Goal: Task Accomplishment & Management: Manage account settings

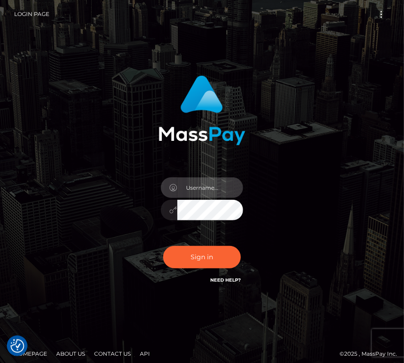
click at [194, 181] on input "text" at bounding box center [210, 187] width 66 height 21
type input "kateo"
click at [213, 223] on div "kateo" at bounding box center [202, 205] width 96 height 70
click at [206, 188] on input "text" at bounding box center [210, 187] width 66 height 21
type input "kateo"
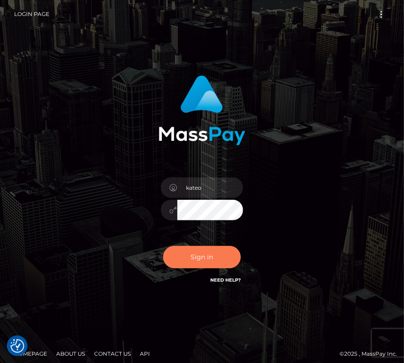
drag, startPoint x: 207, startPoint y: 220, endPoint x: 217, endPoint y: 252, distance: 33.9
click at [217, 252] on button "Sign in" at bounding box center [202, 257] width 78 height 22
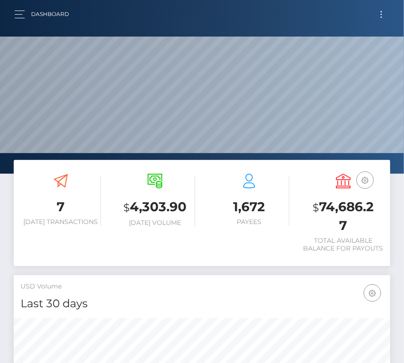
scroll to position [162, 181]
click at [378, 12] on button "Toggle navigation" at bounding box center [381, 14] width 17 height 12
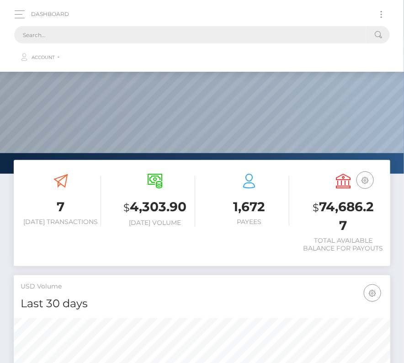
click at [143, 34] on input "text" at bounding box center [190, 34] width 352 height 17
paste input "3484549"
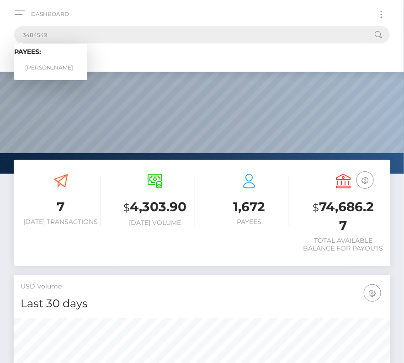
type input "3484549"
click at [60, 63] on link "Milos Vukotic" at bounding box center [50, 67] width 73 height 17
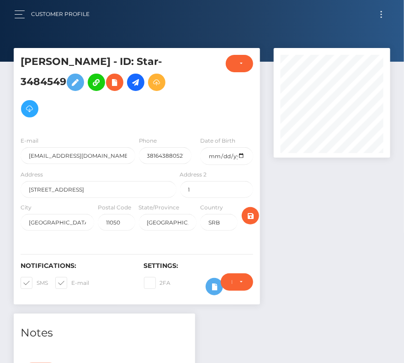
scroll to position [110, 116]
click at [37, 279] on span at bounding box center [37, 282] width 0 height 7
click at [37, 278] on input "SMS" at bounding box center [40, 280] width 6 height 6
checkbox input "false"
click at [71, 280] on span at bounding box center [71, 282] width 0 height 7
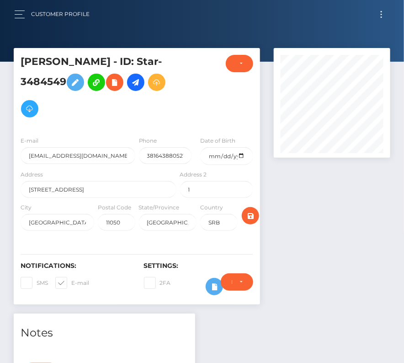
click at [71, 280] on input "E-mail" at bounding box center [74, 280] width 6 height 6
checkbox input "false"
click at [239, 155] on input "date" at bounding box center [226, 156] width 53 height 18
type input "1992-09-26"
click at [250, 215] on icon "submit" at bounding box center [250, 215] width 11 height 11
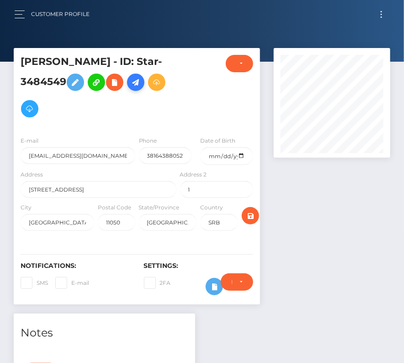
click at [137, 82] on icon at bounding box center [135, 82] width 11 height 11
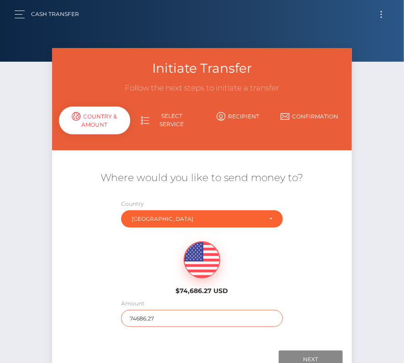
click at [140, 315] on input "74686.27" at bounding box center [201, 318] width 161 height 17
type input "275"
click at [117, 274] on div "$74,686.27 USD" at bounding box center [202, 265] width 300 height 66
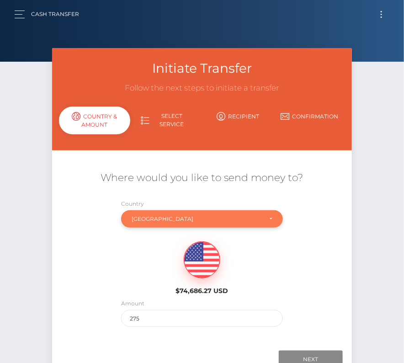
click at [151, 222] on div "Serbia" at bounding box center [201, 218] width 161 height 17
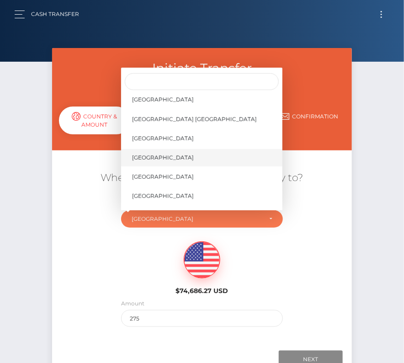
scroll to position [4383, 0]
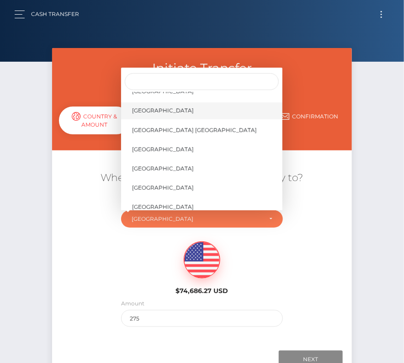
click at [176, 109] on link "United States" at bounding box center [201, 110] width 161 height 17
select select "[GEOGRAPHIC_DATA]"
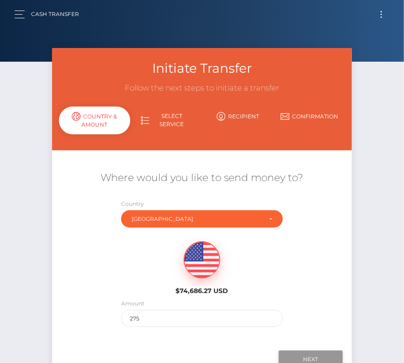
click at [313, 357] on input "Next" at bounding box center [310, 358] width 64 height 17
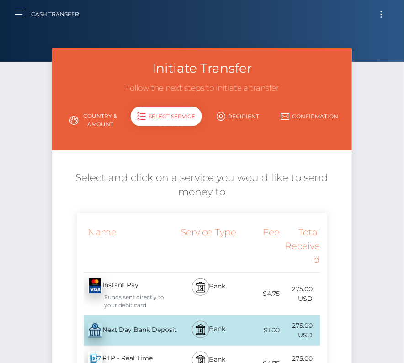
click at [140, 326] on div "Next Day Bank Deposit - USD" at bounding box center [127, 330] width 101 height 26
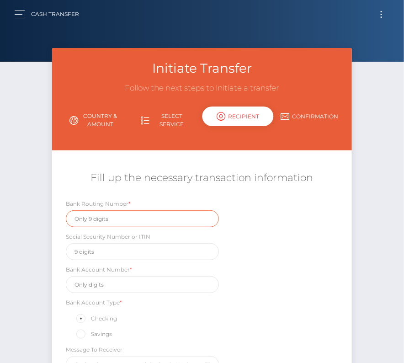
click at [112, 214] on input "text" at bounding box center [142, 218] width 153 height 17
paste input "026073150"
type input "026073150"
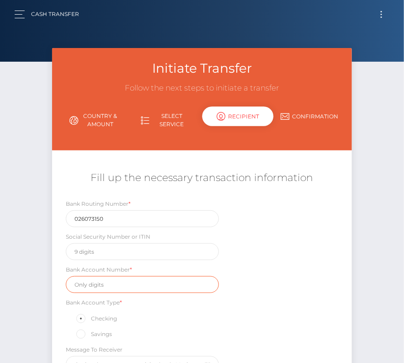
click at [115, 289] on input "text" at bounding box center [142, 284] width 153 height 17
paste input "8312602119"
type input "8312602119"
click at [253, 308] on div "Bank Routing Number * 026073150 Social Security Number or ITIN Bank Account Num…" at bounding box center [202, 288] width 300 height 179
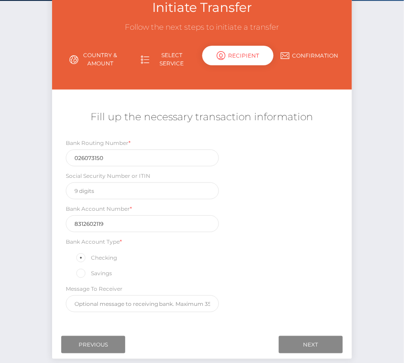
scroll to position [70, 0]
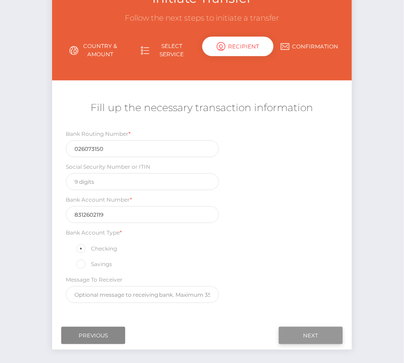
click at [297, 328] on input "Next" at bounding box center [310, 334] width 64 height 17
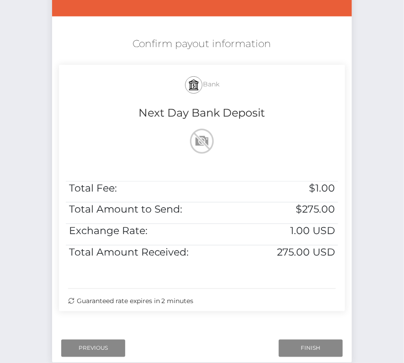
scroll to position [151, 0]
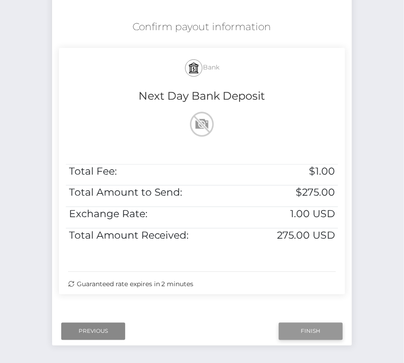
click at [302, 333] on input "Finish" at bounding box center [310, 330] width 64 height 17
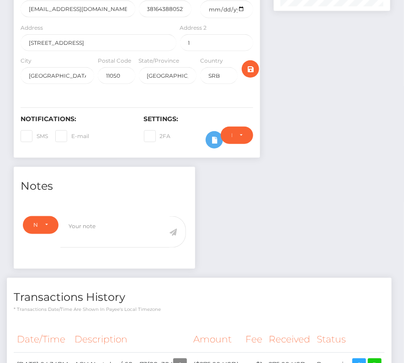
scroll to position [242, 0]
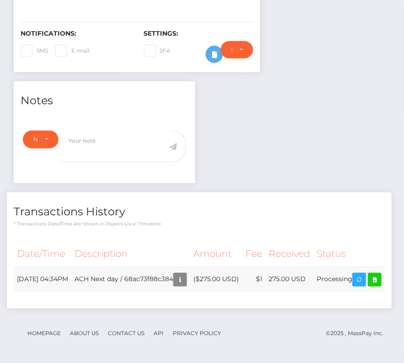
click at [331, 287] on td "Processing" at bounding box center [348, 279] width 71 height 25
click at [369, 281] on icon at bounding box center [374, 279] width 11 height 11
drag, startPoint x: 16, startPoint y: 266, endPoint x: 361, endPoint y: 267, distance: 344.7
click at [361, 267] on tr "August 25, 2025 04:34PM ACH Next day / 68ac73f88c384 ($275.00 USD) $1 275.00 USD" at bounding box center [199, 279] width 371 height 25
copy tr "August 25, 2025 04:34PM ACH Next day / 68ac73f88c384 ($275.00 USD) $1 275.00 US…"
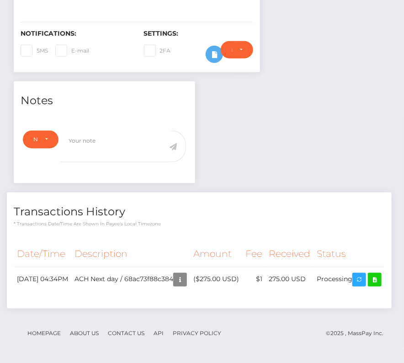
scroll to position [0, 0]
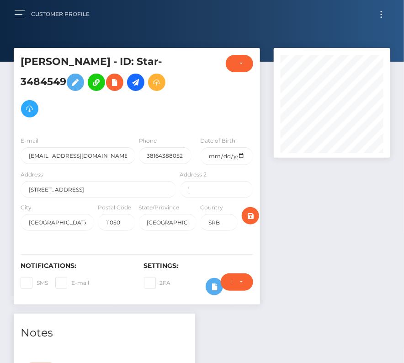
click at [381, 15] on span "Toggle navigation" at bounding box center [380, 14] width 1 height 1
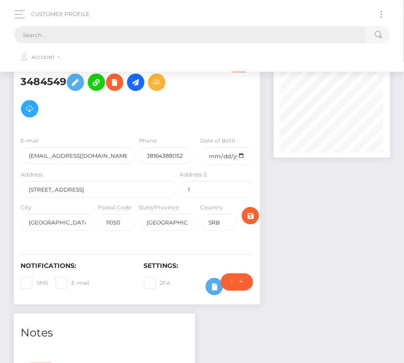
click at [272, 37] on input "text" at bounding box center [190, 34] width 352 height 17
paste input "1886457"
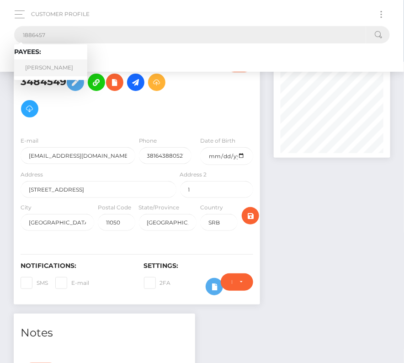
type input "1886457"
click at [58, 70] on link "Christopher Spain" at bounding box center [50, 67] width 73 height 17
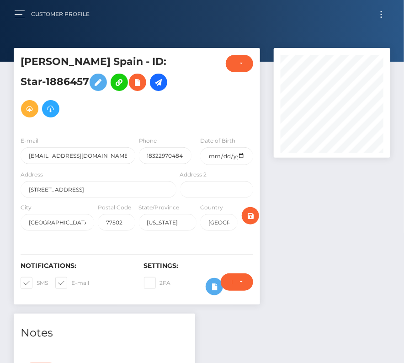
scroll to position [110, 116]
click at [241, 157] on input "date" at bounding box center [226, 156] width 53 height 18
type input "[DATE]"
click at [37, 282] on span at bounding box center [37, 282] width 0 height 7
click at [37, 282] on input "SMS" at bounding box center [40, 280] width 6 height 6
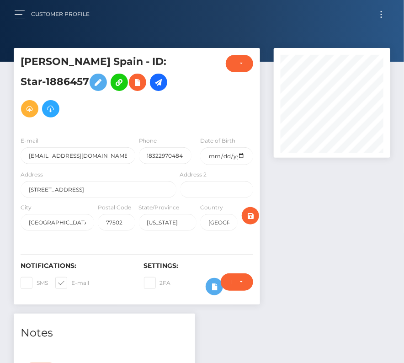
click at [48, 282] on label "SMS" at bounding box center [34, 283] width 27 height 12
click at [42, 282] on input "SMS" at bounding box center [40, 280] width 6 height 6
checkbox input "true"
click at [71, 282] on span at bounding box center [71, 282] width 0 height 7
click at [71, 282] on input "E-mail" at bounding box center [74, 280] width 6 height 6
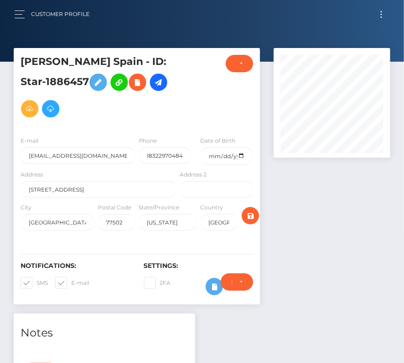
checkbox input "false"
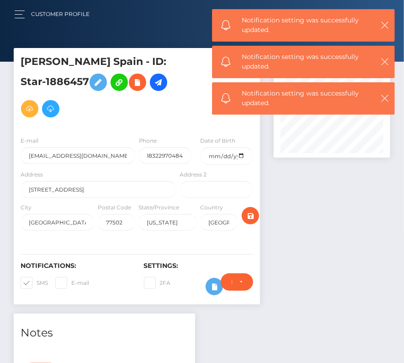
click at [37, 283] on span at bounding box center [37, 282] width 0 height 7
click at [37, 283] on input "SMS" at bounding box center [40, 280] width 6 height 6
checkbox input "false"
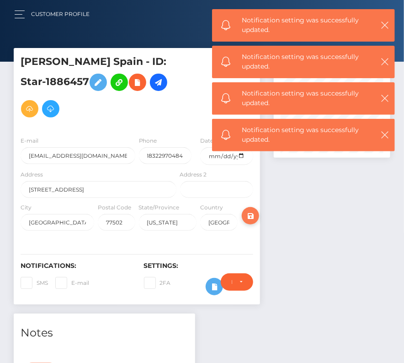
click at [252, 212] on icon "submit" at bounding box center [250, 215] width 11 height 11
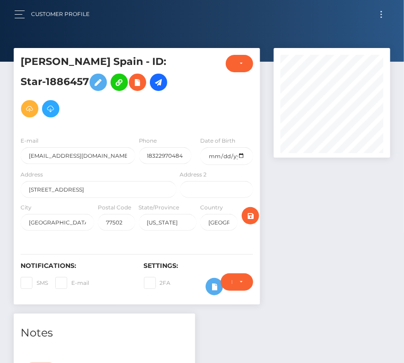
scroll to position [110, 116]
click at [252, 212] on icon "submit" at bounding box center [250, 215] width 11 height 11
click at [153, 83] on icon at bounding box center [158, 82] width 11 height 11
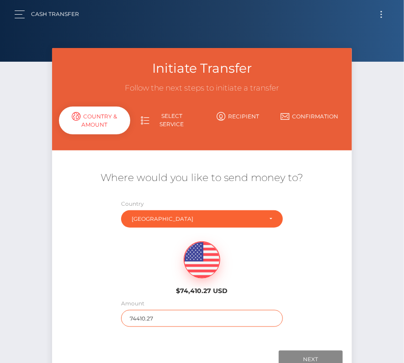
click at [139, 317] on input "74410.27" at bounding box center [201, 318] width 161 height 17
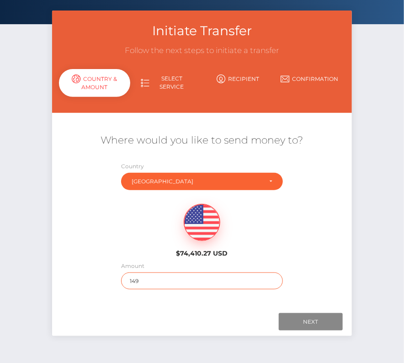
scroll to position [55, 0]
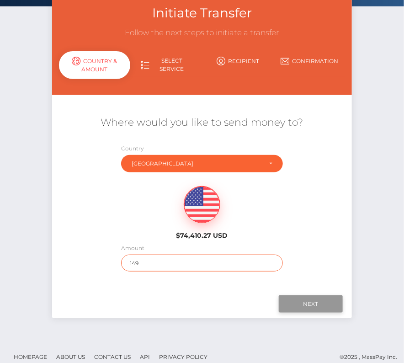
type input "149"
click at [330, 303] on input "Next" at bounding box center [310, 303] width 64 height 17
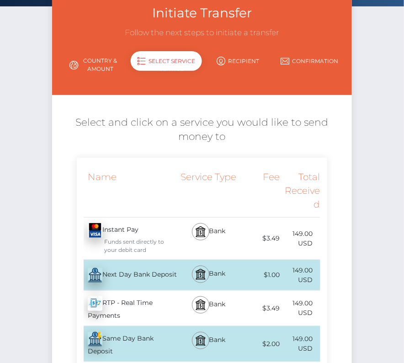
click at [127, 273] on div "Next Day Bank Deposit - USD" at bounding box center [127, 275] width 101 height 26
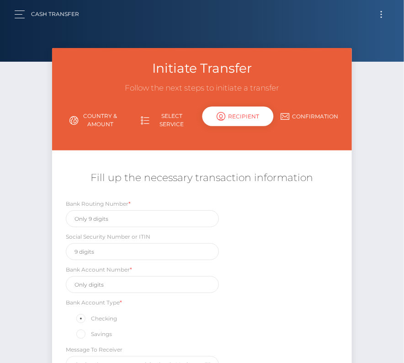
scroll to position [0, 0]
click at [105, 220] on input "text" at bounding box center [142, 218] width 153 height 17
paste input "111000614"
type input "111000614"
click at [101, 280] on input "text" at bounding box center [142, 284] width 153 height 17
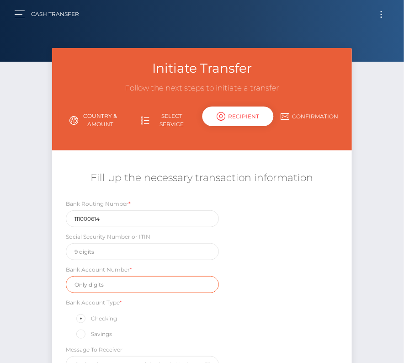
paste input "732383521"
type input "732383521"
click at [291, 297] on div "Bank Routing Number * 111000614 Social Security Number or ITIN Bank Account Num…" at bounding box center [202, 288] width 300 height 179
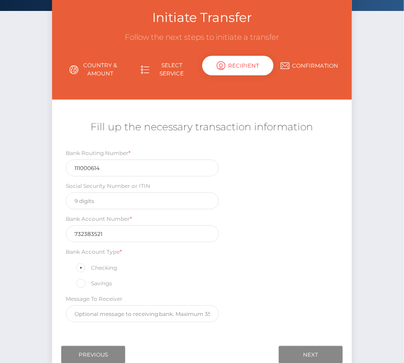
scroll to position [56, 0]
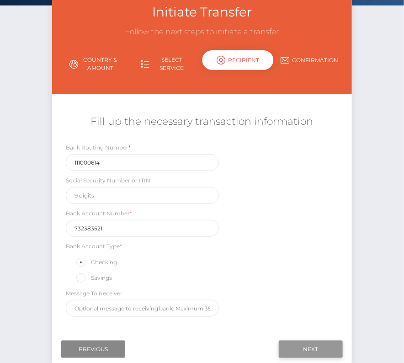
click at [324, 341] on input "Next" at bounding box center [310, 348] width 64 height 17
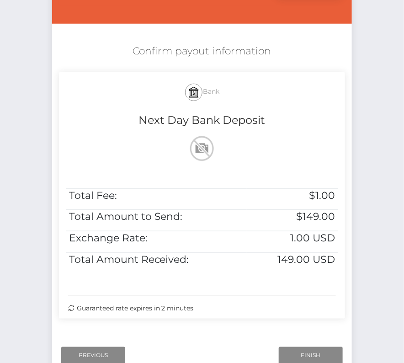
scroll to position [138, 0]
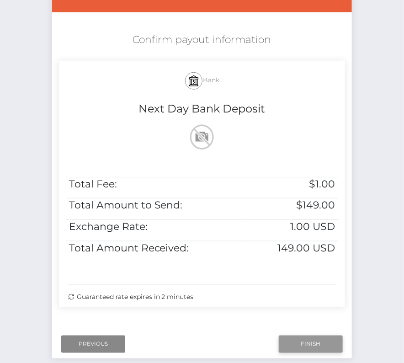
click at [302, 342] on input "Finish" at bounding box center [310, 343] width 64 height 17
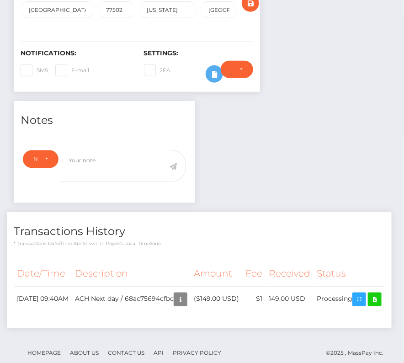
scroll to position [242, 0]
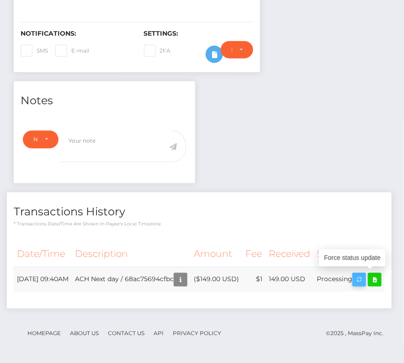
drag, startPoint x: 17, startPoint y: 267, endPoint x: 370, endPoint y: 266, distance: 352.9
click at [370, 267] on tr "[DATE] 09:40AM ACH Next day / 68ac75694cfbc ($149.00 USD) $1 149.00 USD" at bounding box center [199, 279] width 371 height 25
copy tr "[DATE] 09:40AM ACH Next day / 68ac75694cfbc ($149.00 USD) $1 149.00 USD Process…"
click at [369, 281] on icon at bounding box center [374, 279] width 11 height 11
click at [0, 0] on div "Christopher Spain - ID: Star-1886457 ACTIVE DEACTIVE" at bounding box center [202, 89] width 404 height 546
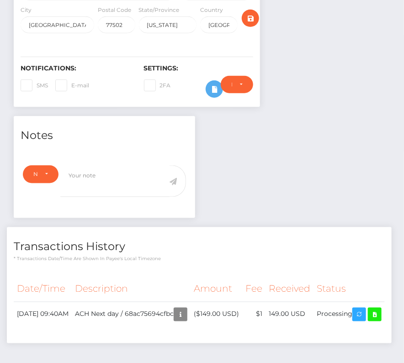
scroll to position [0, 0]
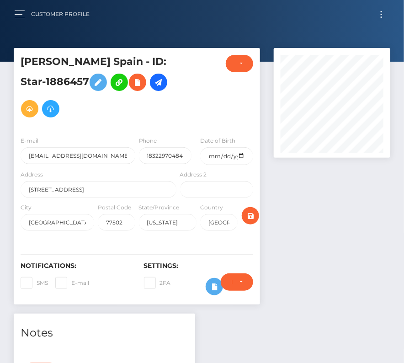
click at [382, 16] on button "Toggle navigation" at bounding box center [381, 14] width 17 height 12
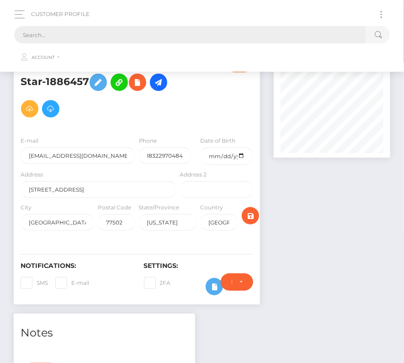
click at [187, 37] on input "text" at bounding box center [190, 34] width 352 height 17
paste input "581352"
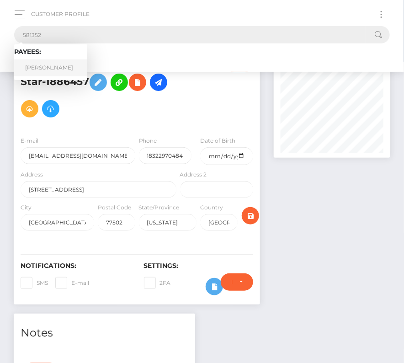
type input "581352"
click at [52, 61] on link "Inelia Benz" at bounding box center [50, 67] width 73 height 17
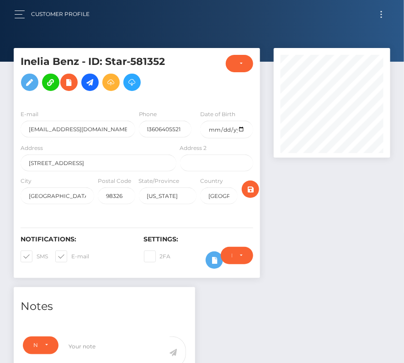
scroll to position [110, 116]
click at [239, 128] on input "date" at bounding box center [226, 130] width 53 height 18
type input "[DATE]"
click at [37, 255] on span at bounding box center [37, 255] width 0 height 7
click at [37, 255] on input "SMS" at bounding box center [40, 253] width 6 height 6
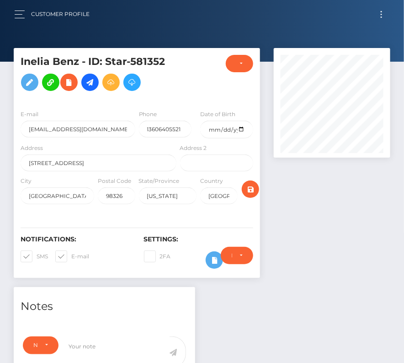
checkbox input "false"
click at [71, 255] on span at bounding box center [71, 255] width 0 height 7
click at [71, 255] on input "E-mail" at bounding box center [74, 253] width 6 height 6
checkbox input "false"
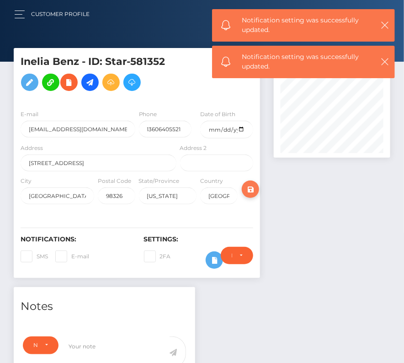
click at [252, 190] on icon "submit" at bounding box center [250, 189] width 11 height 11
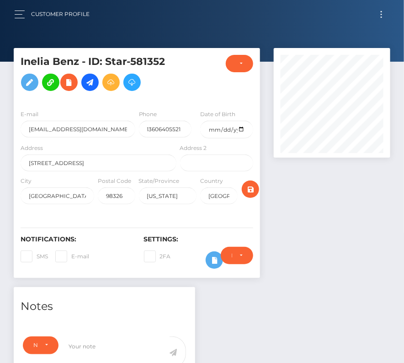
scroll to position [110, 116]
click at [254, 186] on icon "submit" at bounding box center [250, 189] width 11 height 11
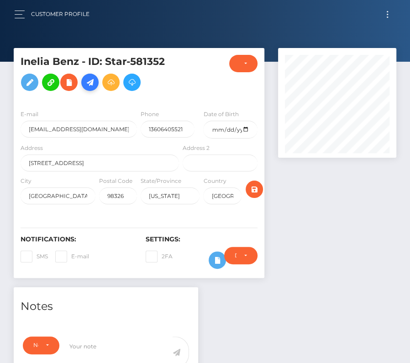
click at [89, 79] on icon at bounding box center [89, 82] width 11 height 11
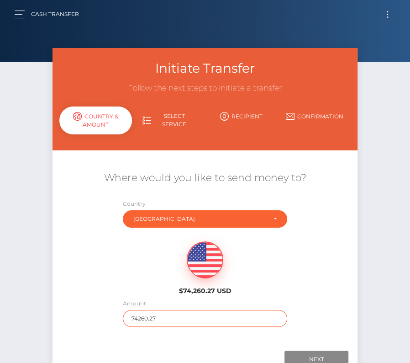
click at [158, 315] on input "74260.27" at bounding box center [205, 318] width 164 height 17
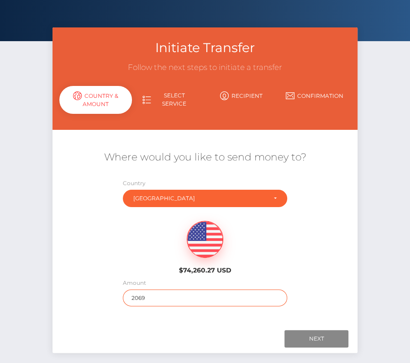
scroll to position [35, 0]
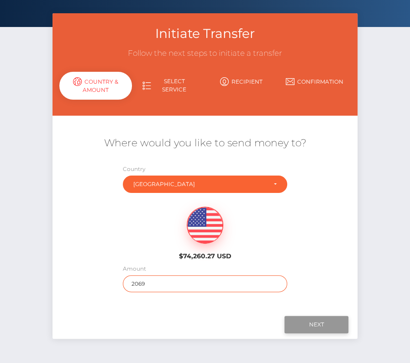
type input "2069"
click at [323, 323] on input "Next" at bounding box center [316, 323] width 64 height 17
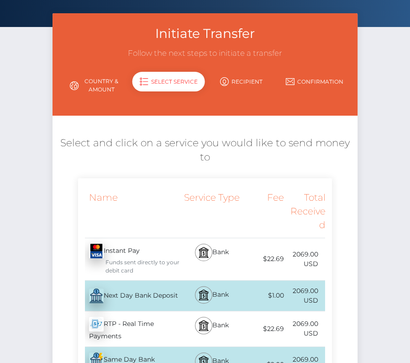
click at [152, 294] on div "Next Day Bank Deposit - USD" at bounding box center [129, 296] width 103 height 26
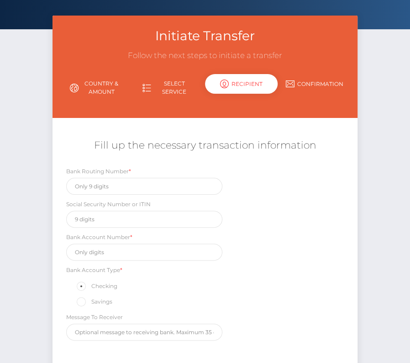
scroll to position [14, 0]
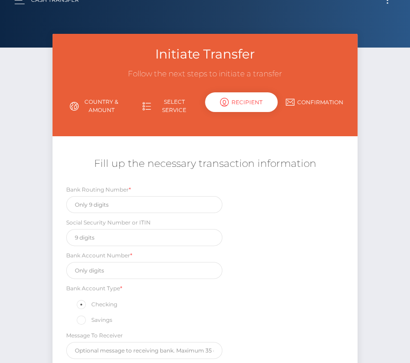
click at [161, 294] on div "Bank Account Type * Checking Savings" at bounding box center [144, 304] width 156 height 42
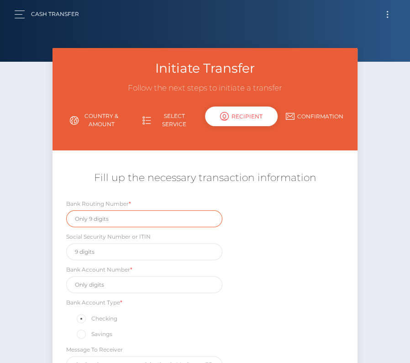
click at [104, 214] on input "text" at bounding box center [144, 218] width 156 height 17
paste input "123205054"
type input "123205054"
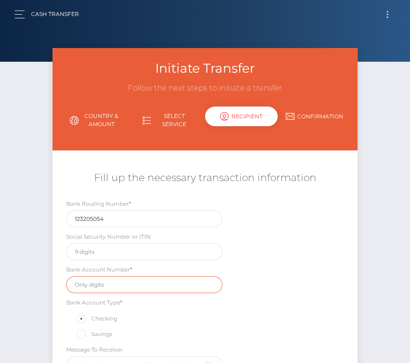
click at [106, 280] on input "text" at bounding box center [144, 284] width 156 height 17
paste input "3966476073"
type input "3966476073"
click at [260, 307] on div "Bank Routing Number * 123205054 Social Security Number or ITIN Bank Account Num…" at bounding box center [205, 288] width 305 height 179
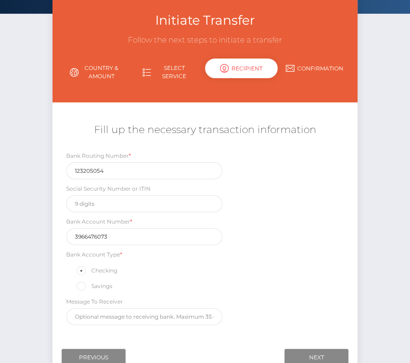
scroll to position [49, 0]
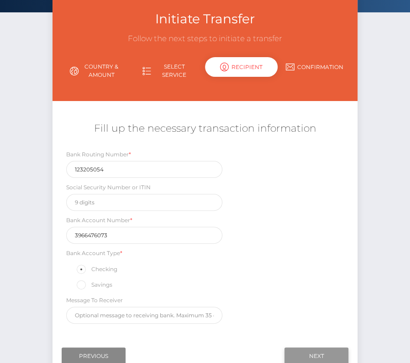
click at [326, 347] on input "Next" at bounding box center [316, 355] width 64 height 17
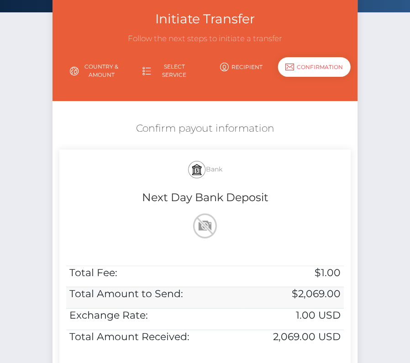
scroll to position [179, 0]
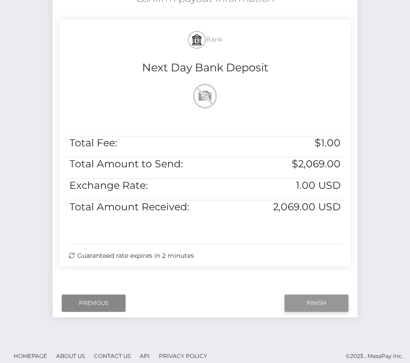
click at [312, 299] on input "Finish" at bounding box center [316, 302] width 64 height 17
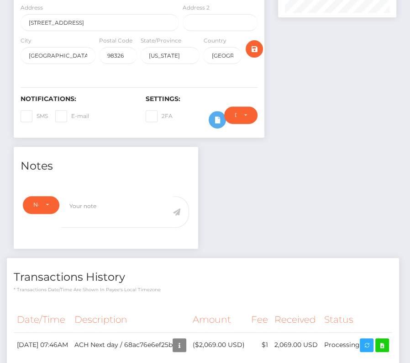
scroll to position [215, 0]
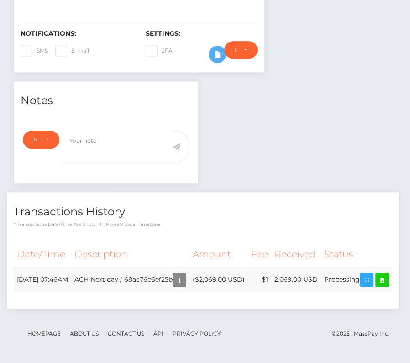
drag, startPoint x: 17, startPoint y: 266, endPoint x: 387, endPoint y: 268, distance: 370.3
click at [387, 268] on tr "[DATE] 07:46AM ACH Next day / 68ac76e6ef25b ($2,069.00 USD) $1 2,069.00 USD" at bounding box center [203, 279] width 378 height 25
copy tr "[DATE] 07:46AM ACH Next day / 68ac76e6ef25b ($2,069.00 USD) $1 2,069.00 USD Pro…"
click at [377, 285] on icon at bounding box center [382, 279] width 11 height 11
click at [0, 0] on div "Inelia Benz - ID: Star-581352" at bounding box center [205, 102] width 410 height 520
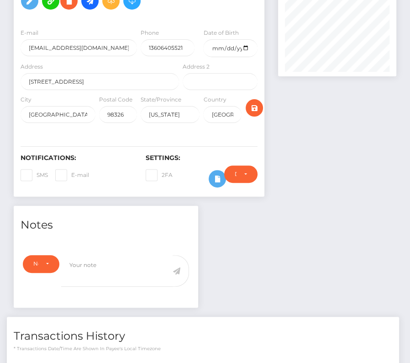
scroll to position [0, 0]
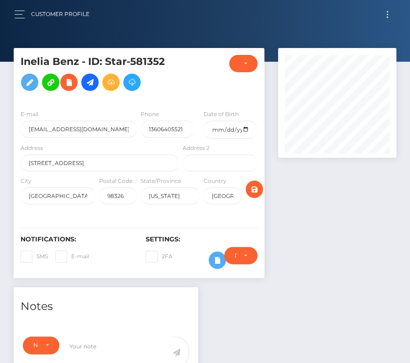
click at [386, 14] on button "Toggle navigation" at bounding box center [387, 14] width 17 height 12
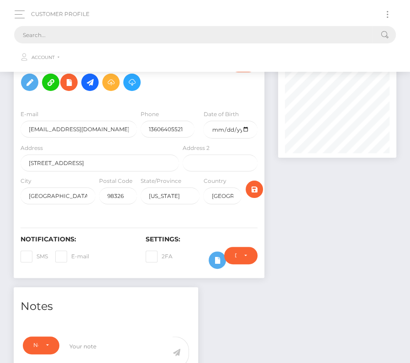
click at [181, 32] on input "text" at bounding box center [193, 34] width 358 height 17
paste input "35967"
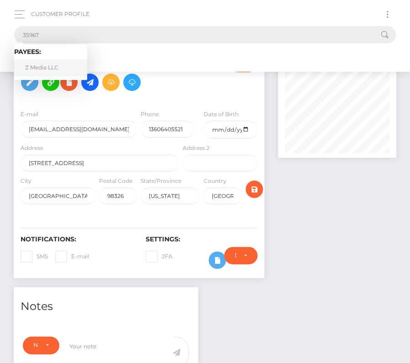
type input "35967"
click at [53, 68] on link "Z Media LLC" at bounding box center [50, 67] width 73 height 17
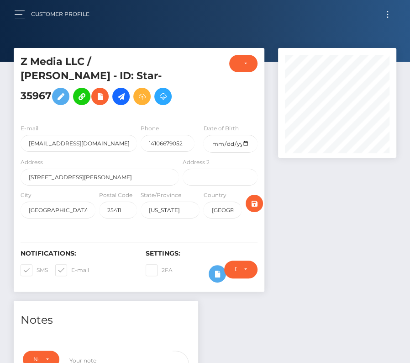
scroll to position [110, 118]
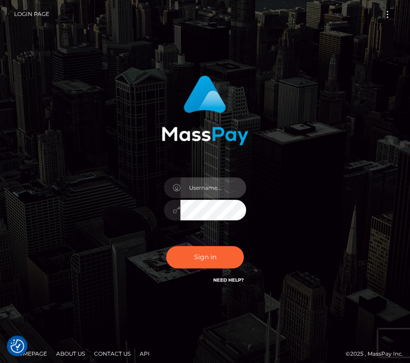
click at [214, 183] on input "text" at bounding box center [213, 187] width 66 height 21
type input "kateo"
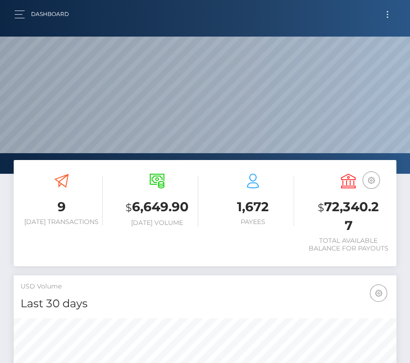
click at [386, 11] on button "Toggle navigation" at bounding box center [387, 14] width 17 height 12
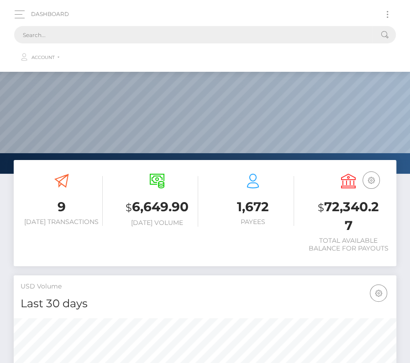
click at [254, 33] on input "text" at bounding box center [193, 34] width 358 height 17
paste input "35967"
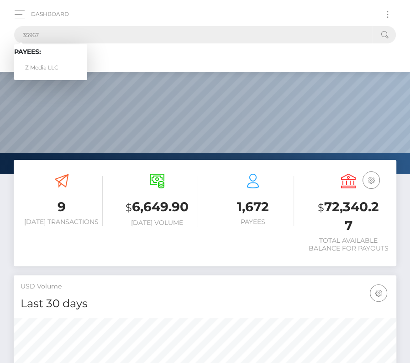
type input "35967"
click at [53, 63] on link "Z Media LLC" at bounding box center [50, 67] width 73 height 17
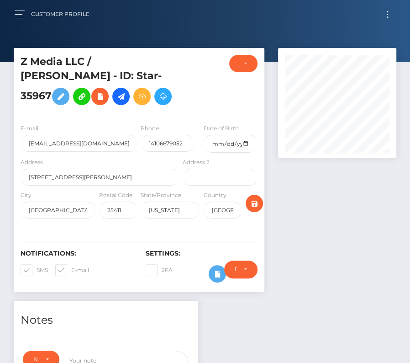
scroll to position [110, 118]
click at [244, 152] on input "date" at bounding box center [230, 144] width 54 height 18
type input "[DATE]"
click at [37, 273] on span at bounding box center [37, 269] width 0 height 7
click at [37, 270] on input "SMS" at bounding box center [40, 267] width 6 height 6
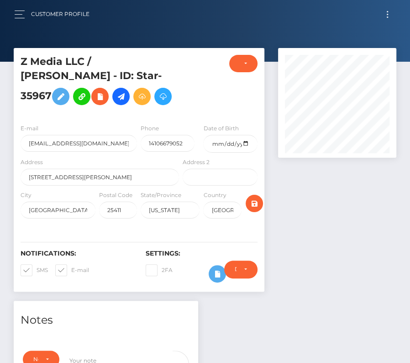
checkbox input "false"
click at [71, 273] on span at bounding box center [71, 269] width 0 height 7
click at [71, 270] on input "E-mail" at bounding box center [74, 267] width 6 height 6
checkbox input "false"
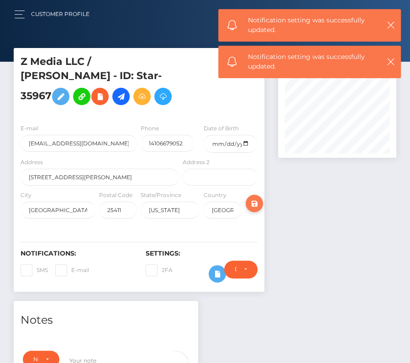
click at [261, 212] on button "submit" at bounding box center [254, 202] width 17 height 17
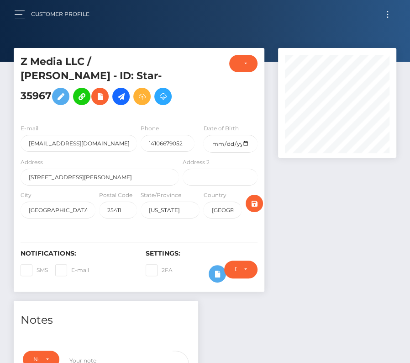
scroll to position [110, 118]
click at [256, 209] on icon "submit" at bounding box center [254, 203] width 11 height 11
click at [130, 99] on link at bounding box center [120, 96] width 17 height 17
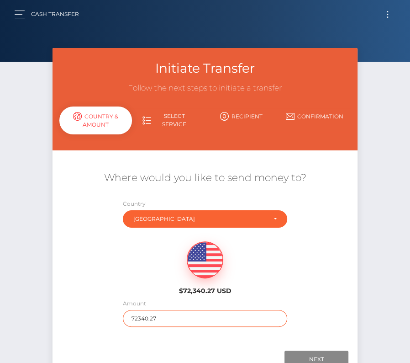
click at [143, 317] on input "72340.27" at bounding box center [205, 318] width 164 height 17
type input "1166.91"
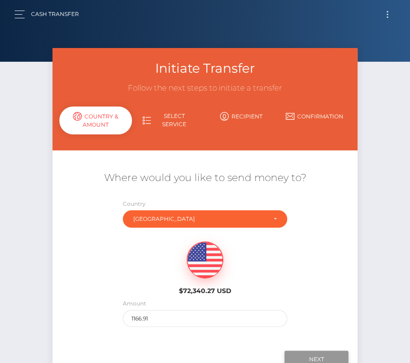
click at [301, 354] on input "Next" at bounding box center [316, 358] width 64 height 17
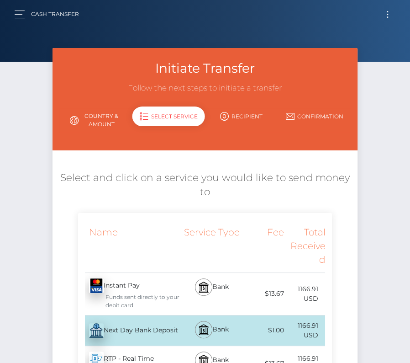
click at [137, 326] on div "Next Day Bank Deposit - USD" at bounding box center [129, 330] width 103 height 26
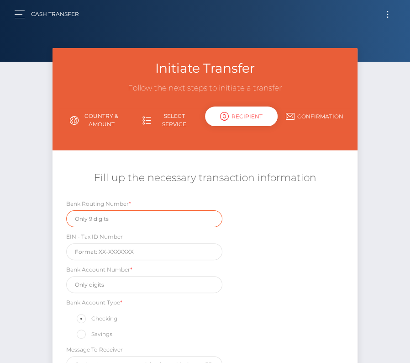
click at [111, 218] on input "text" at bounding box center [144, 218] width 156 height 17
paste input "061000104"
type input "061000104"
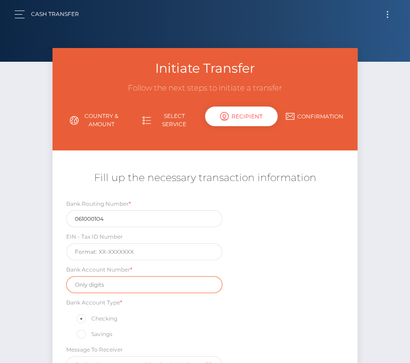
click at [123, 286] on input "text" at bounding box center [144, 284] width 156 height 17
paste input "1000250135281"
type input "1000250135281"
click at [357, 300] on div "Bank Routing Number * 061000104 EIN - Tax ID Number Bank Account Number * 10002…" at bounding box center [205, 288] width 305 height 179
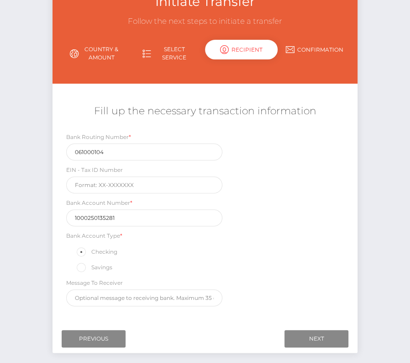
scroll to position [70, 0]
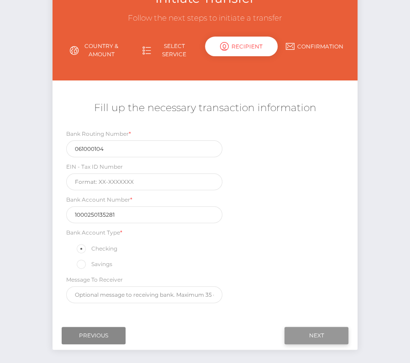
click at [308, 327] on input "Next" at bounding box center [316, 334] width 64 height 17
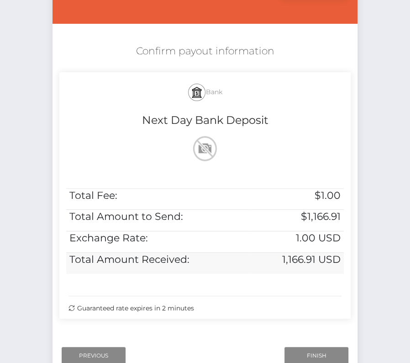
scroll to position [186, 0]
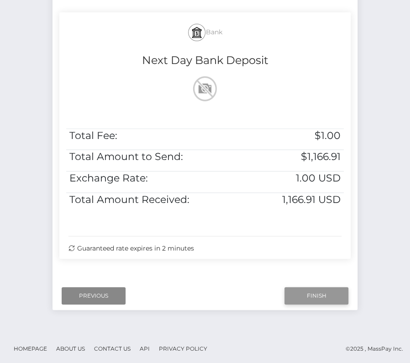
click at [318, 294] on input "Finish" at bounding box center [316, 295] width 64 height 17
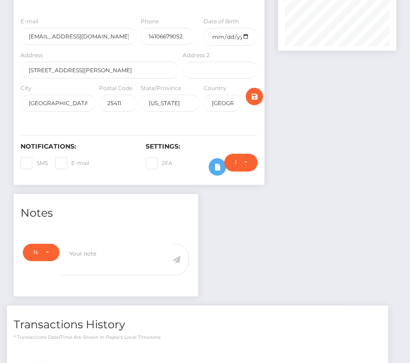
scroll to position [256, 0]
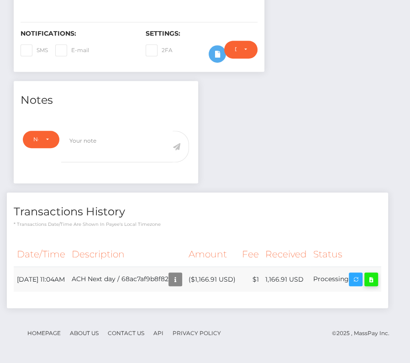
click at [366, 282] on icon at bounding box center [371, 278] width 11 height 11
click at [0, 0] on div "Z Media LLC / John Christopher Zander - ID: Star-35967" at bounding box center [205, 95] width 410 height 534
drag, startPoint x: 17, startPoint y: 266, endPoint x: 368, endPoint y: 276, distance: 351.7
click at [368, 276] on tr "August 25, 2025 11:04AM ACH Next day / 68ac7af9b8f82 ($1,166.91 USD) $1 1,166.9…" at bounding box center [198, 279] width 368 height 25
copy table "Date/Time Description Amount Fee Received Status"
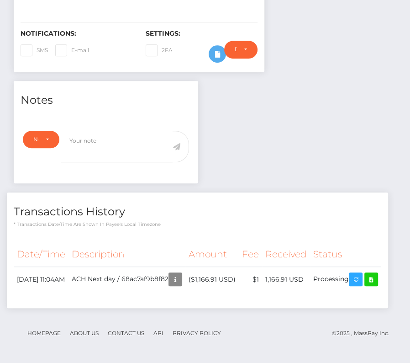
click at [282, 155] on div "Notes Note Type Compliance Clear Compliance General Note Type" at bounding box center [205, 199] width 396 height 236
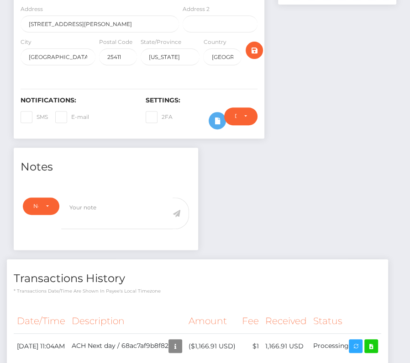
scroll to position [0, 0]
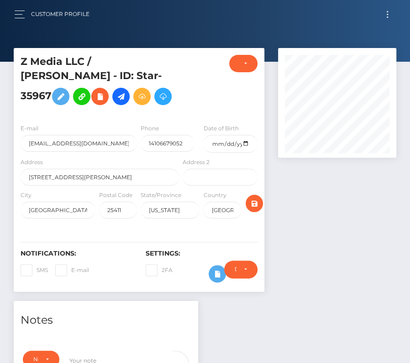
click at [389, 10] on button "Toggle navigation" at bounding box center [387, 14] width 17 height 12
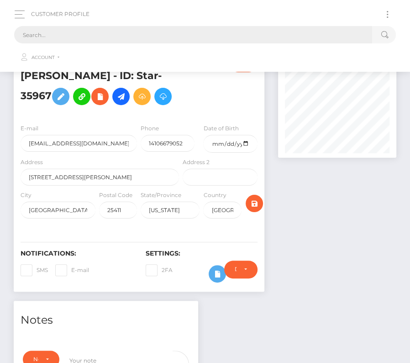
click at [310, 32] on input "text" at bounding box center [193, 34] width 358 height 17
paste input "659792"
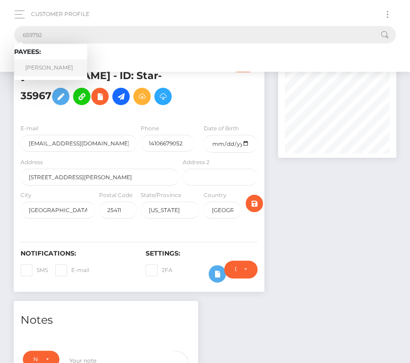
type input "659792"
click at [58, 67] on link "Anthony Pacheco" at bounding box center [50, 67] width 73 height 17
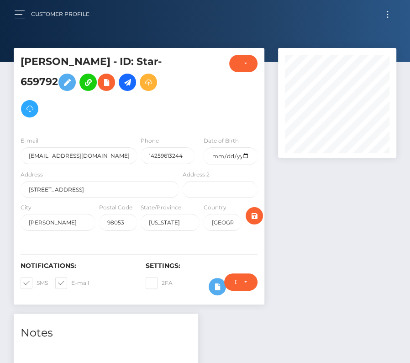
scroll to position [110, 118]
click at [250, 154] on input "date" at bounding box center [230, 156] width 54 height 18
click at [246, 154] on input "date" at bounding box center [230, 156] width 54 height 18
type input "1969-02-22"
click at [37, 281] on span at bounding box center [37, 282] width 0 height 7
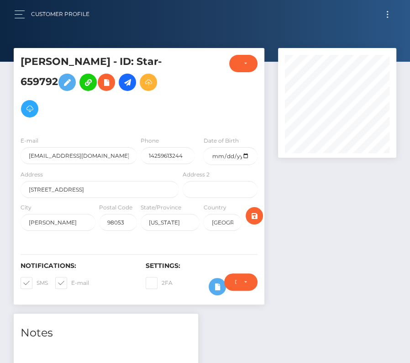
click at [37, 281] on input "SMS" at bounding box center [40, 280] width 6 height 6
checkbox input "false"
click at [71, 281] on span at bounding box center [71, 282] width 0 height 7
click at [71, 281] on input "E-mail" at bounding box center [74, 280] width 6 height 6
checkbox input "false"
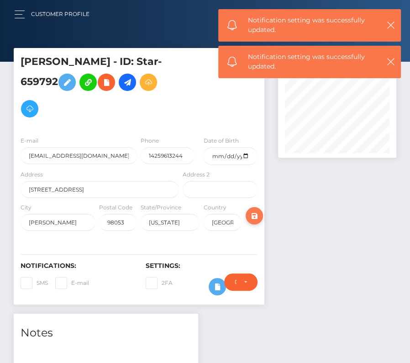
click at [252, 212] on icon "submit" at bounding box center [254, 215] width 11 height 11
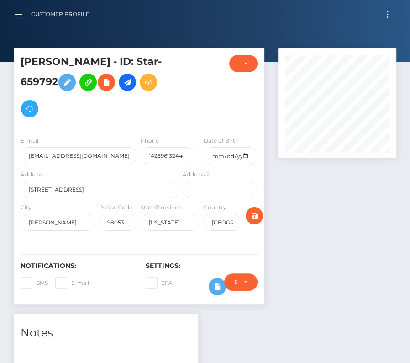
scroll to position [110, 118]
click at [252, 212] on icon "submit" at bounding box center [254, 215] width 11 height 11
click at [131, 84] on icon at bounding box center [127, 82] width 11 height 11
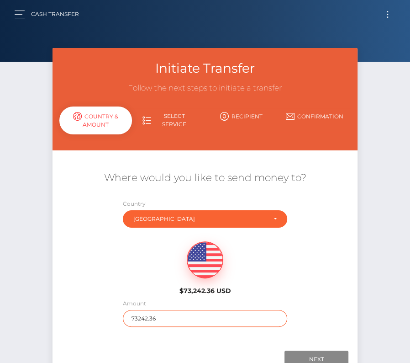
click at [148, 322] on input "73242.36" at bounding box center [205, 318] width 164 height 17
type input "156"
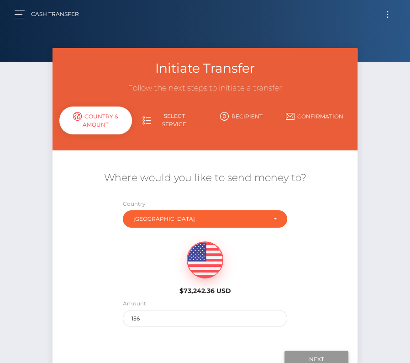
click at [311, 354] on input "Next" at bounding box center [316, 358] width 64 height 17
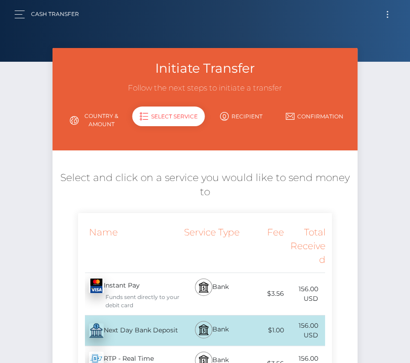
click at [121, 329] on div "Next Day Bank Deposit - USD" at bounding box center [129, 330] width 103 height 26
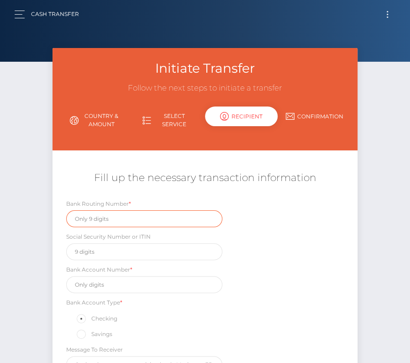
click at [99, 215] on input "text" at bounding box center [144, 218] width 156 height 17
paste input "321180379"
type input "321180379"
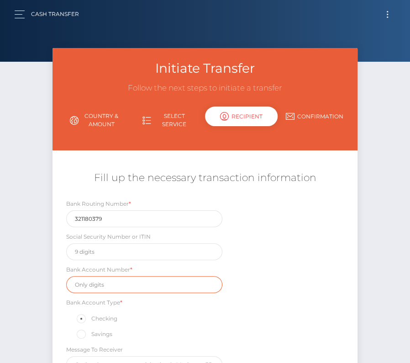
click at [117, 281] on input "text" at bounding box center [144, 284] width 156 height 17
paste input "43053855"
type input "43053855"
click at [291, 318] on div "Bank Routing Number * 321180379 Social Security Number or ITIN Bank Account Num…" at bounding box center [205, 288] width 305 height 179
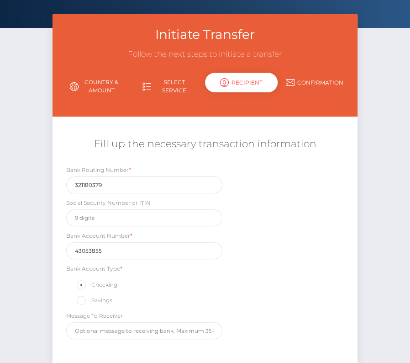
scroll to position [45, 0]
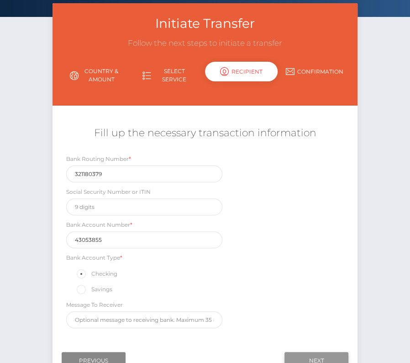
click at [326, 356] on input "Next" at bounding box center [316, 360] width 64 height 17
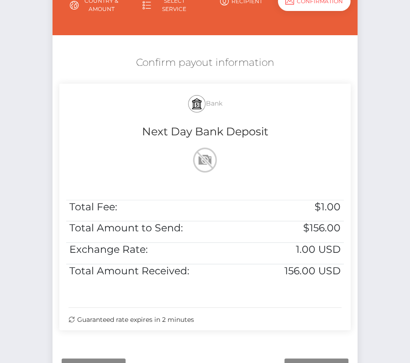
scroll to position [131, 0]
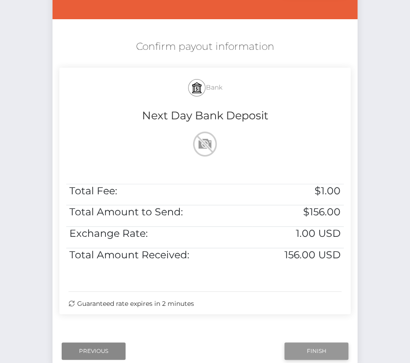
click at [310, 348] on input "Finish" at bounding box center [316, 350] width 64 height 17
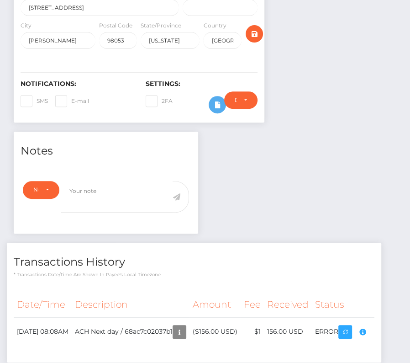
scroll to position [246, 0]
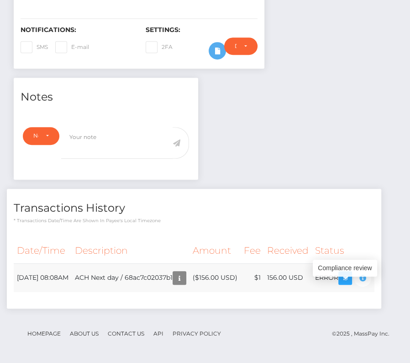
click at [357, 279] on icon "button" at bounding box center [362, 277] width 11 height 11
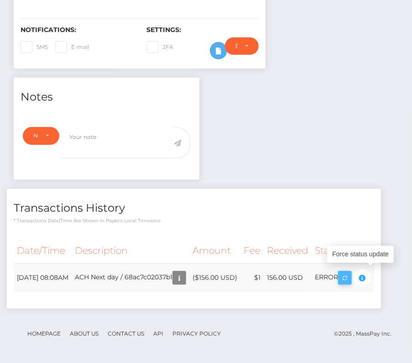
drag, startPoint x: 16, startPoint y: 264, endPoint x: 366, endPoint y: 265, distance: 349.7
click at [366, 265] on tr "August 25, 2025 08:08AM ACH Next day / 68ac7c02037b1 ($156.00 USD) $1 156.00 USD" at bounding box center [194, 277] width 361 height 29
copy tr "August 25, 2025 08:08AM ACH Next day / 68ac7c02037b1 ($156.00 USD) $1 156.00 US…"
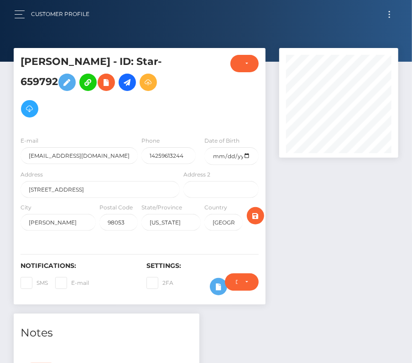
click at [11, 16] on div "Customer Profile Loading... Loading..." at bounding box center [206, 14] width 398 height 19
click at [20, 11] on button "button" at bounding box center [22, 14] width 17 height 12
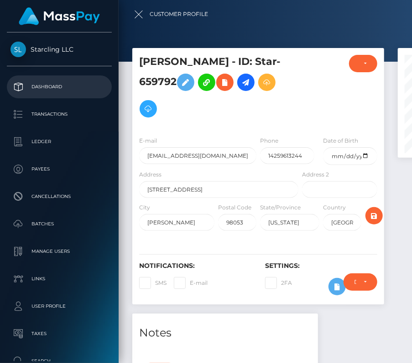
click at [34, 86] on p "Dashboard" at bounding box center [60, 87] width 98 height 14
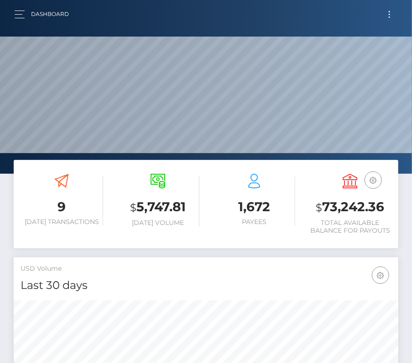
scroll to position [162, 185]
click at [25, 18] on button "button" at bounding box center [22, 14] width 17 height 12
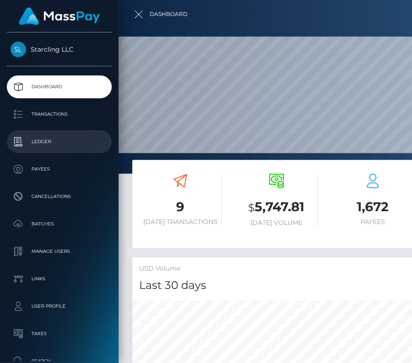
click at [40, 137] on p "Ledger" at bounding box center [60, 142] width 98 height 14
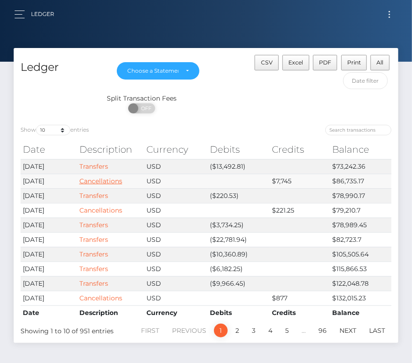
click at [115, 177] on link "Cancellations" at bounding box center [100, 181] width 43 height 8
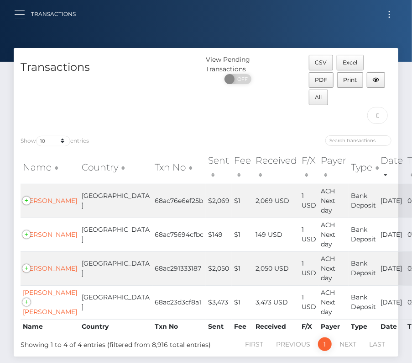
click at [20, 16] on button "button" at bounding box center [22, 14] width 17 height 12
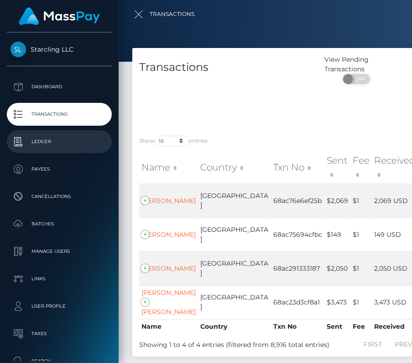
click at [44, 140] on p "Ledger" at bounding box center [60, 142] width 98 height 14
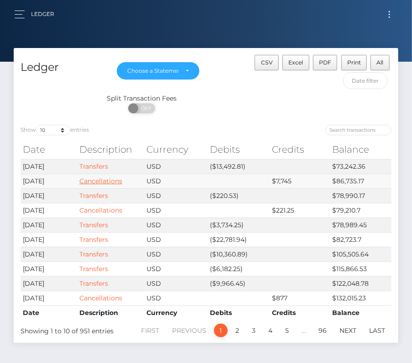
click at [112, 177] on link "Cancellations" at bounding box center [100, 181] width 43 height 8
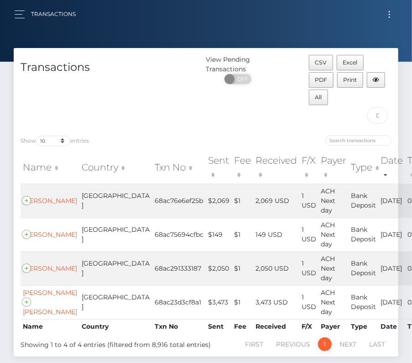
click at [21, 26] on nav "Transactions Loading... Loading... Account Logout" at bounding box center [206, 14] width 412 height 28
click at [20, 15] on button "button" at bounding box center [22, 14] width 17 height 12
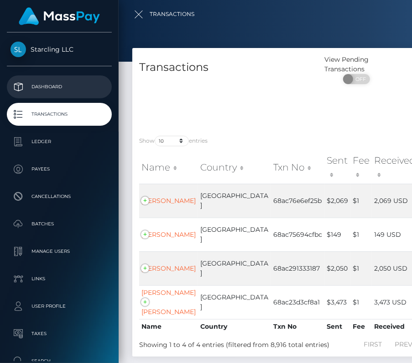
click at [41, 88] on p "Dashboard" at bounding box center [60, 87] width 98 height 14
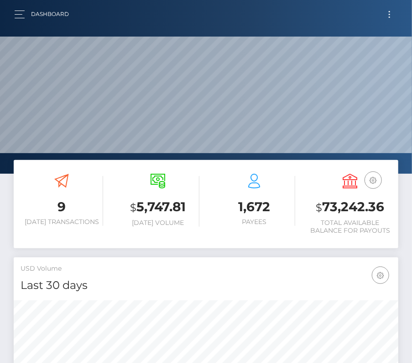
scroll to position [162, 185]
click at [16, 15] on button "button" at bounding box center [22, 14] width 17 height 12
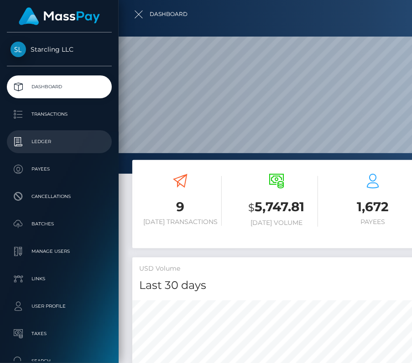
click at [44, 137] on p "Ledger" at bounding box center [60, 142] width 98 height 14
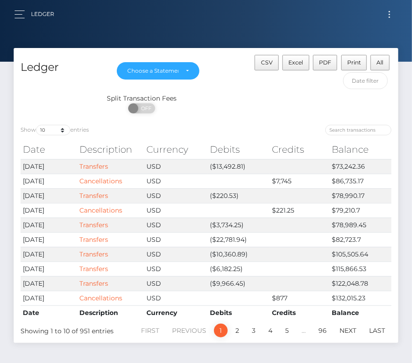
click at [14, 14] on button "button" at bounding box center [22, 14] width 17 height 12
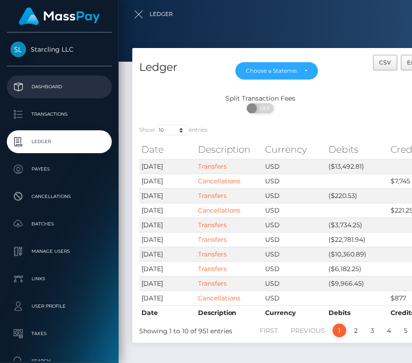
click at [42, 86] on p "Dashboard" at bounding box center [60, 87] width 98 height 14
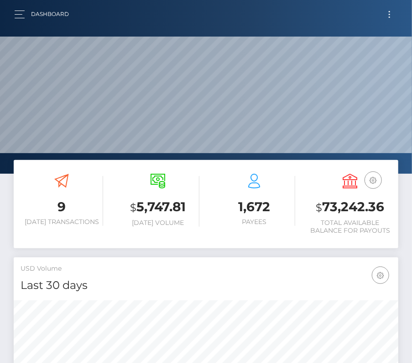
scroll to position [162, 185]
click at [24, 13] on button "button" at bounding box center [22, 14] width 17 height 12
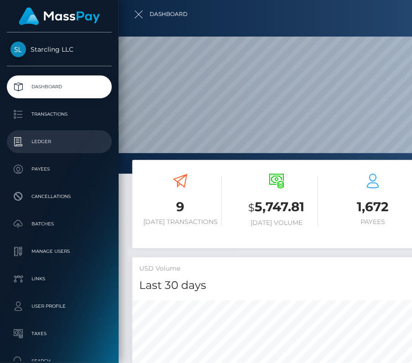
click at [37, 139] on p "Ledger" at bounding box center [60, 142] width 98 height 14
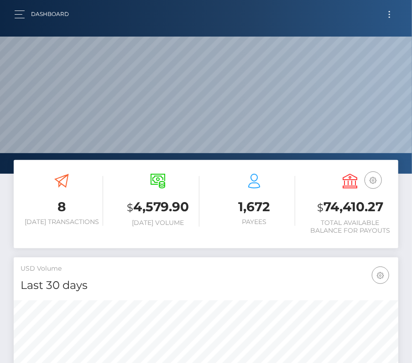
scroll to position [162, 185]
click at [20, 6] on div "Dashboard" at bounding box center [45, 14] width 62 height 19
click at [19, 13] on button "button" at bounding box center [22, 14] width 17 height 12
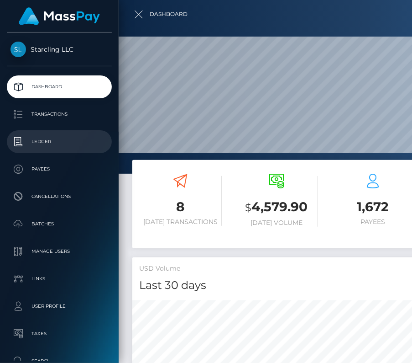
click at [48, 144] on p "Ledger" at bounding box center [60, 142] width 98 height 14
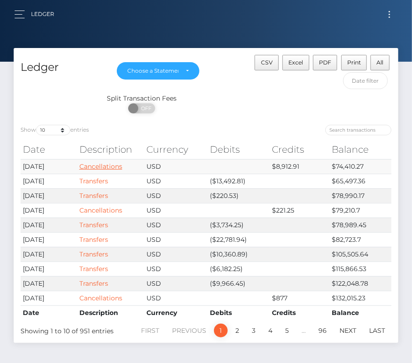
click at [111, 162] on link "Cancellations" at bounding box center [100, 166] width 43 height 8
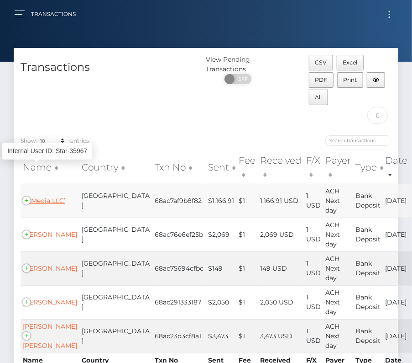
click at [43, 196] on link "(Z Media LLC)" at bounding box center [44, 200] width 43 height 8
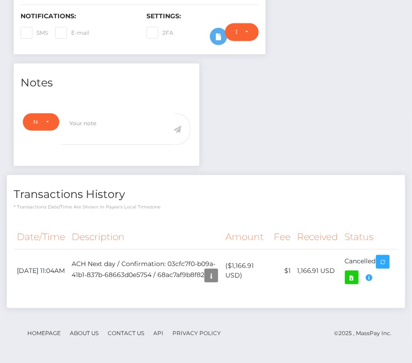
scroll to position [110, 119]
click at [370, 280] on icon "button" at bounding box center [369, 277] width 11 height 11
click at [352, 282] on icon at bounding box center [352, 277] width 11 height 11
click at [206, 281] on icon "button" at bounding box center [211, 275] width 11 height 11
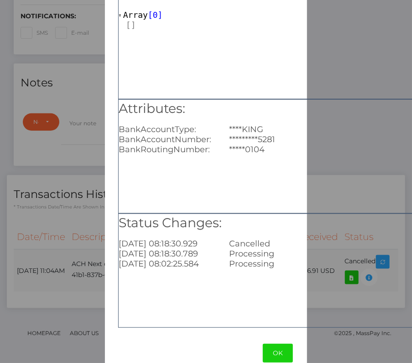
scroll to position [67, 0]
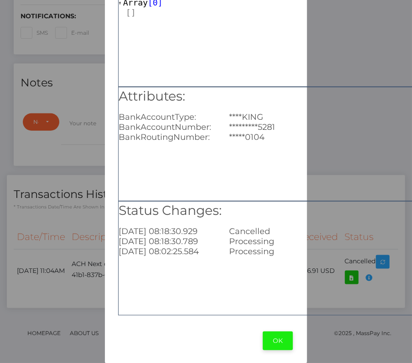
click at [283, 344] on button "OK" at bounding box center [278, 340] width 30 height 19
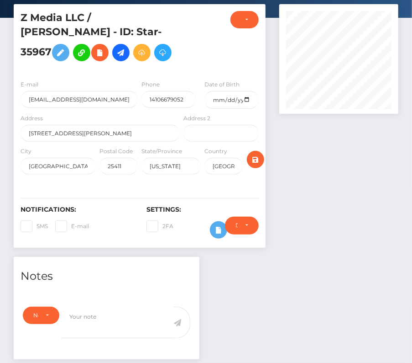
scroll to position [0, 0]
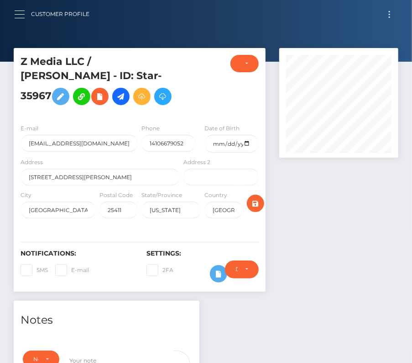
click at [23, 16] on button "button" at bounding box center [22, 14] width 17 height 12
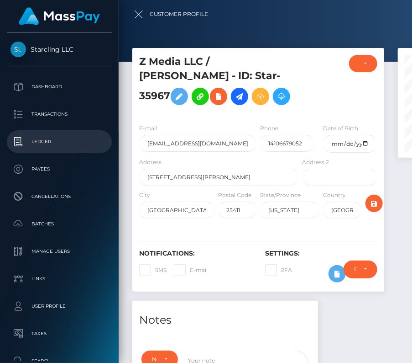
click at [43, 144] on p "Ledger" at bounding box center [60, 142] width 98 height 14
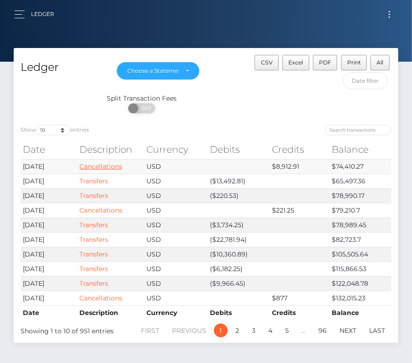
click at [107, 163] on link "Cancellations" at bounding box center [100, 166] width 43 height 8
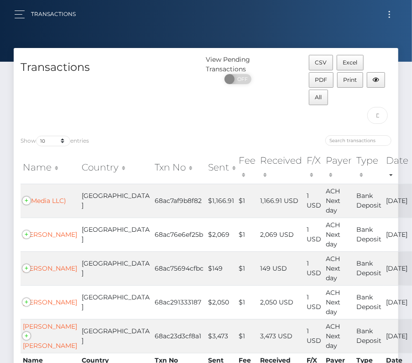
scroll to position [61, 0]
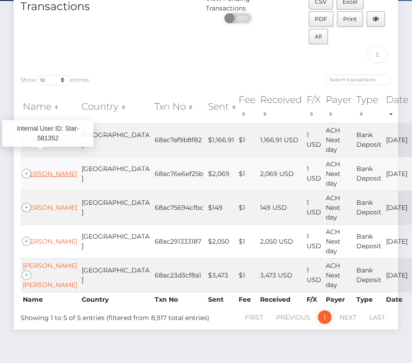
click at [45, 169] on link "Inelia Benz" at bounding box center [50, 173] width 54 height 8
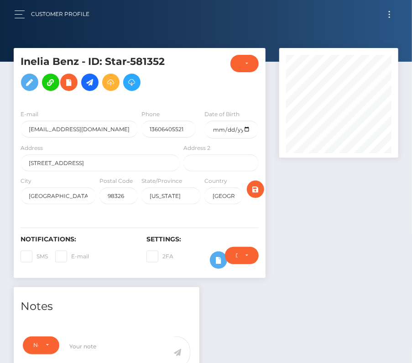
scroll to position [221, 0]
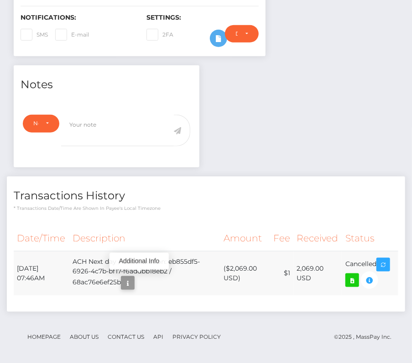
click at [133, 281] on icon "button" at bounding box center [127, 282] width 11 height 11
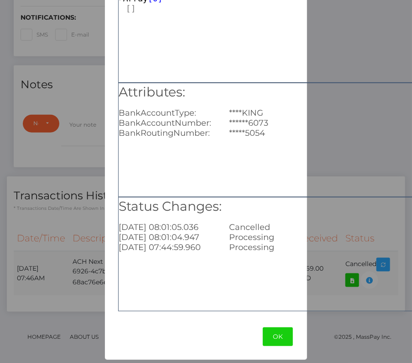
scroll to position [0, 0]
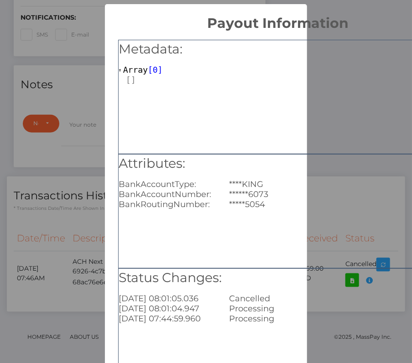
click at [340, 138] on div "Metadata: Array [ 0 ]" at bounding box center [278, 97] width 320 height 114
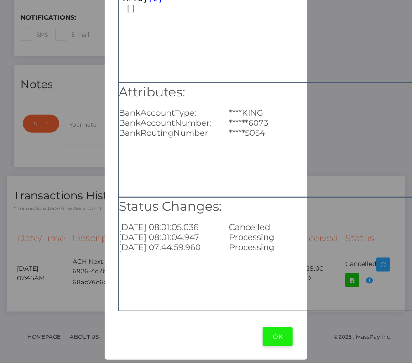
click at [274, 341] on button "OK" at bounding box center [278, 336] width 30 height 19
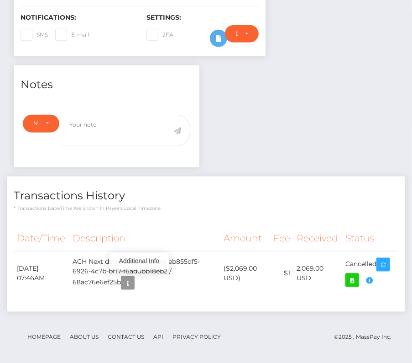
scroll to position [0, 0]
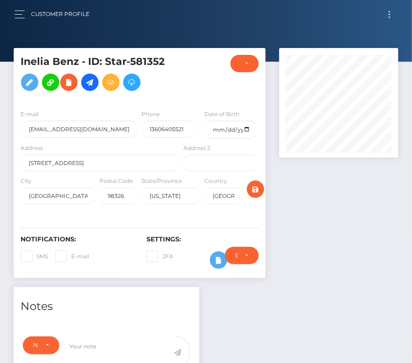
click at [21, 21] on div "Customer Profile" at bounding box center [55, 14] width 83 height 19
click at [19, 13] on button "button" at bounding box center [22, 14] width 17 height 12
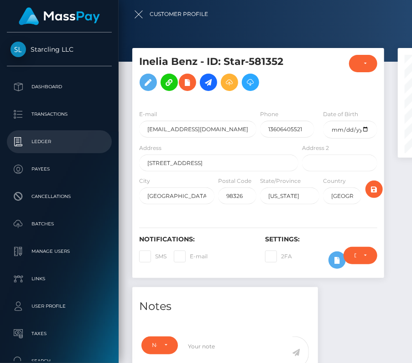
click at [41, 139] on p "Ledger" at bounding box center [60, 142] width 98 height 14
